Goal: Find contact information: Find contact information

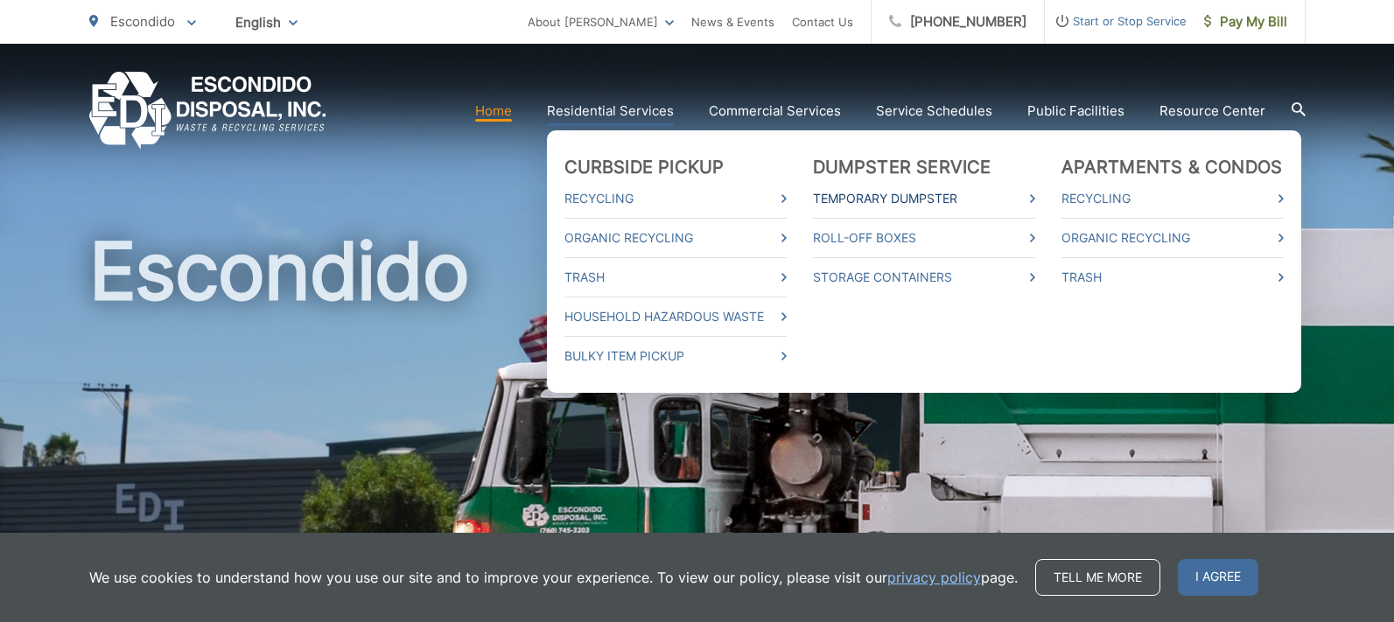
click at [909, 199] on link "Temporary Dumpster" at bounding box center [924, 198] width 222 height 21
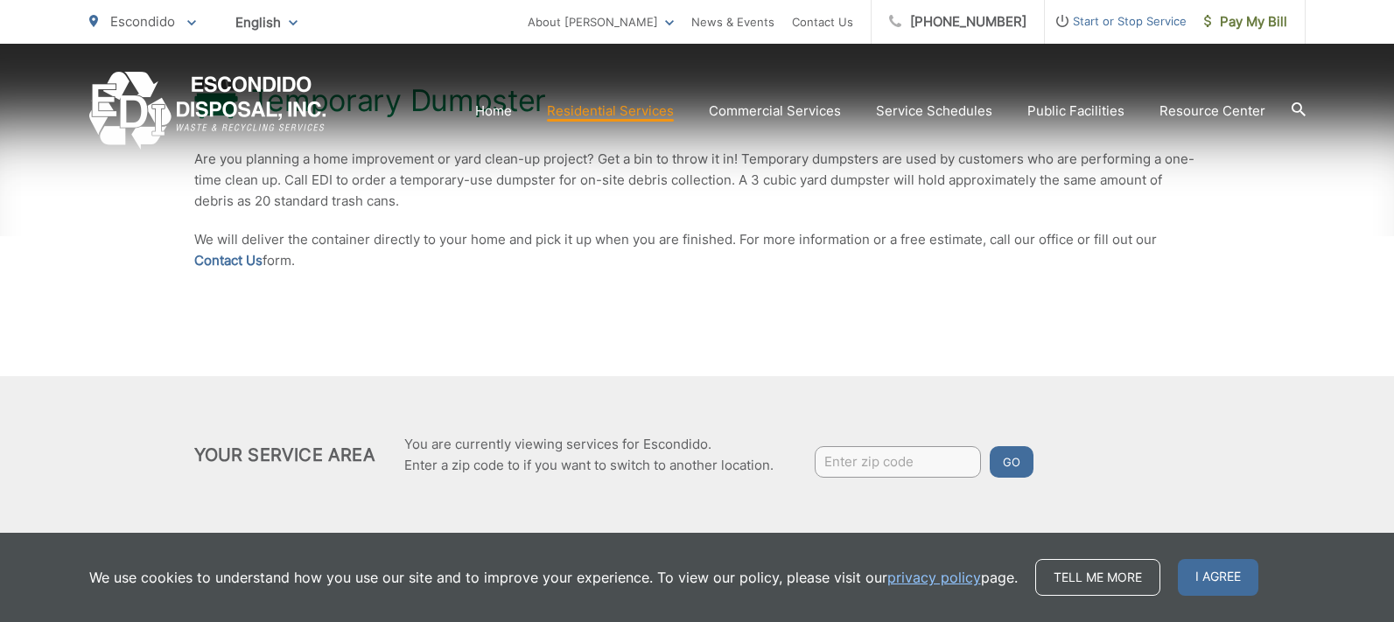
scroll to position [396, 0]
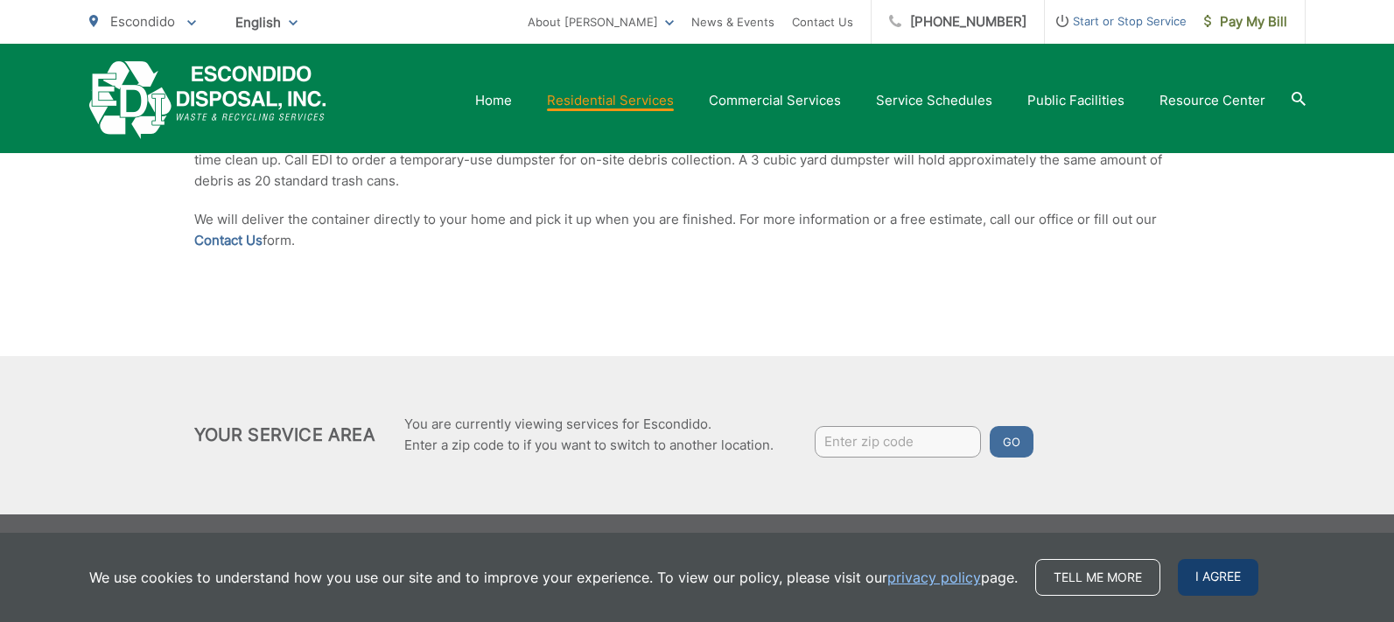
click at [1212, 577] on span "I agree" at bounding box center [1218, 577] width 81 height 37
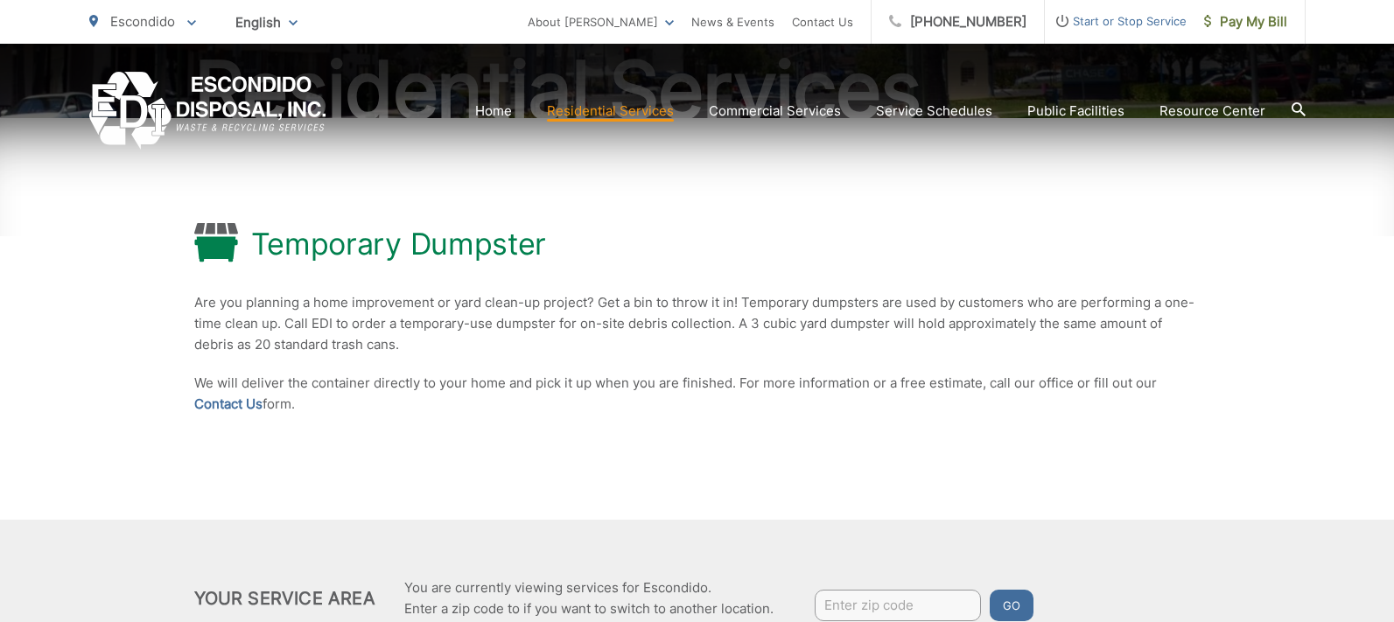
scroll to position [234, 0]
click at [245, 403] on link "Contact Us" at bounding box center [228, 402] width 68 height 21
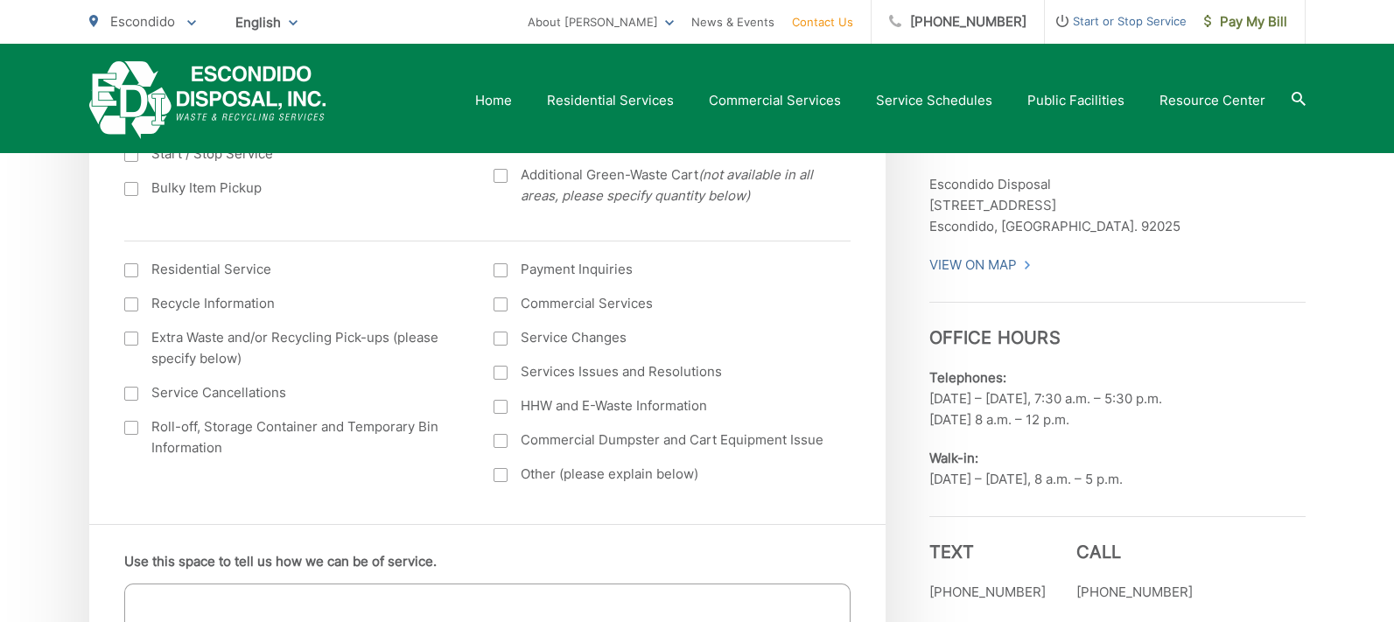
scroll to position [637, 0]
